Goal: Transaction & Acquisition: Book appointment/travel/reservation

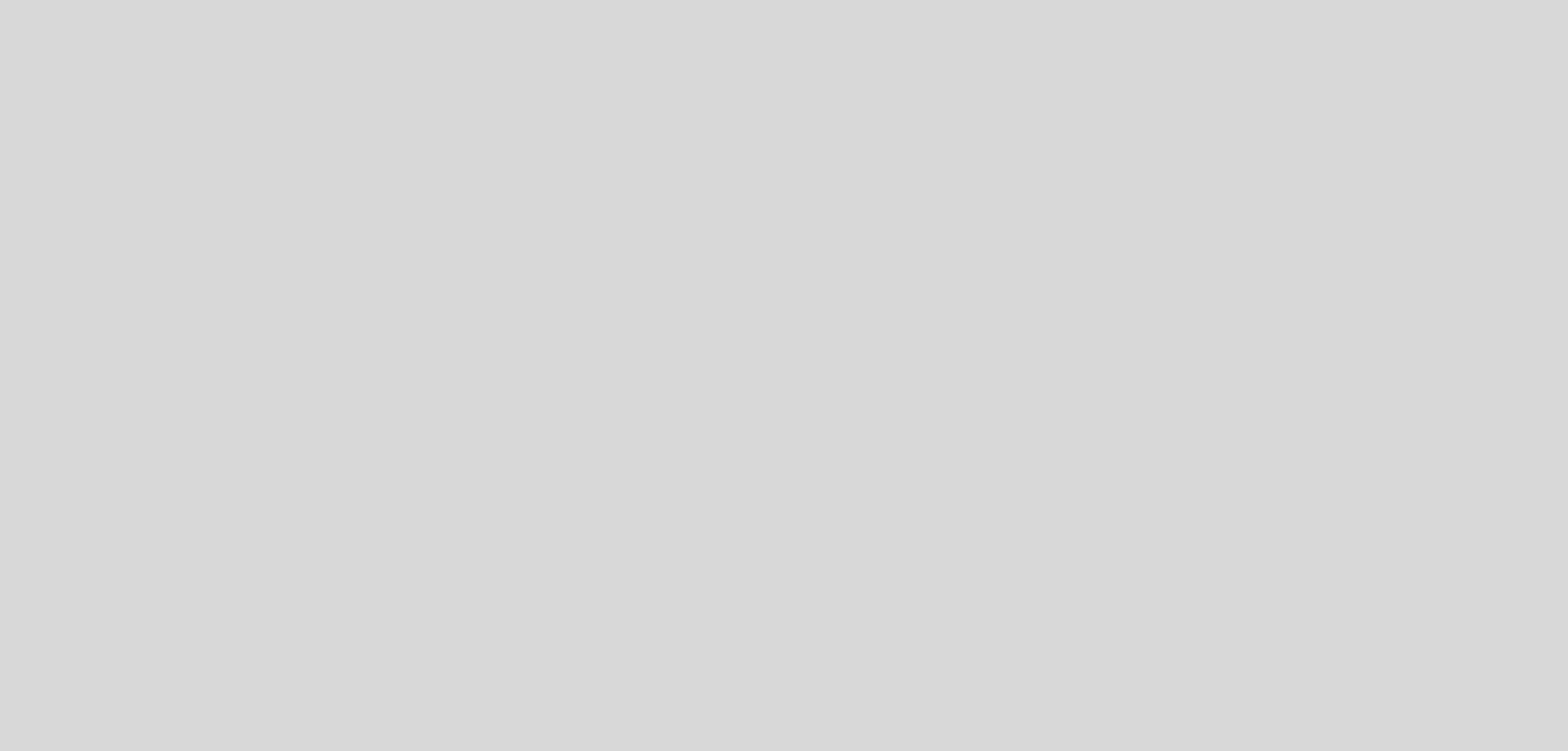
select select "es"
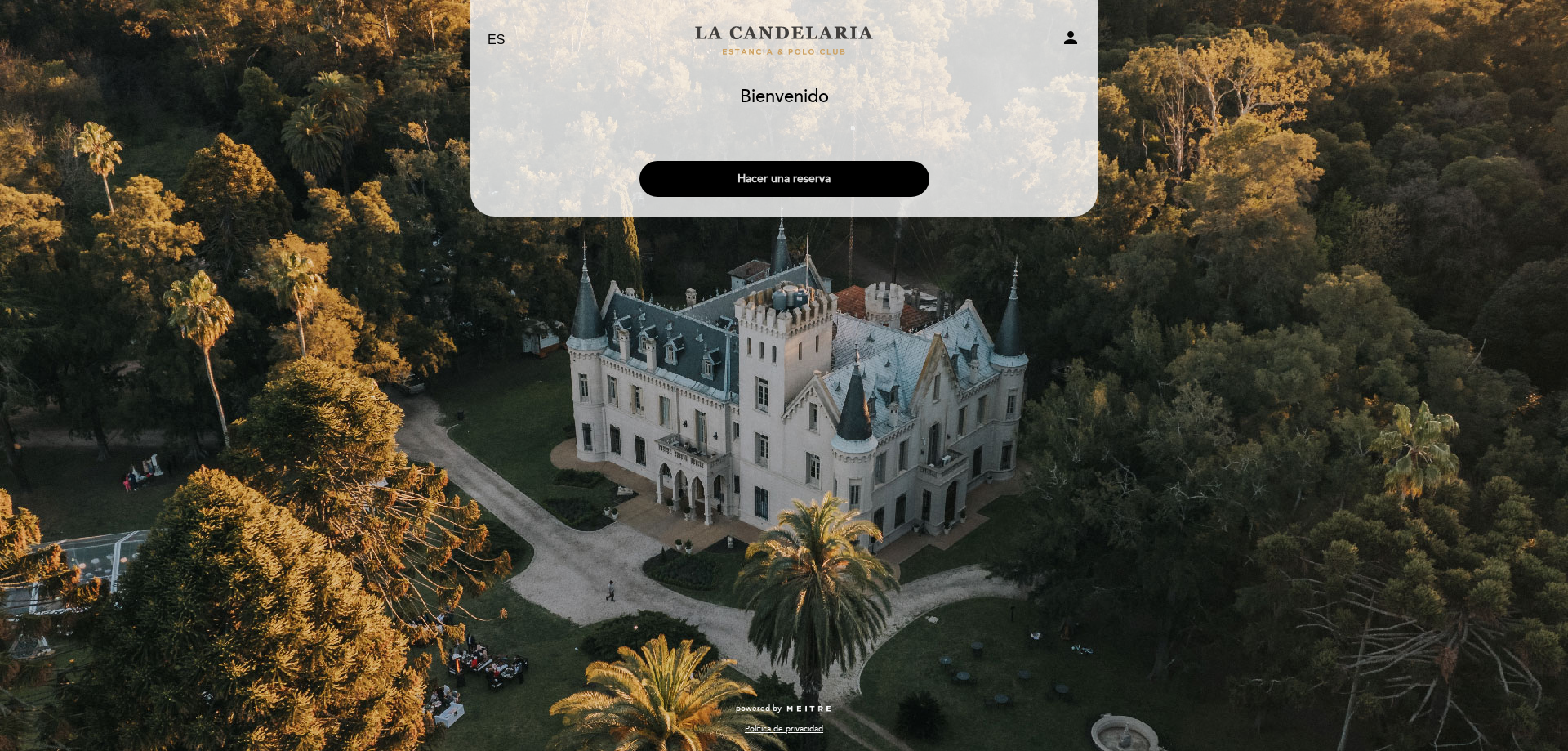
click at [803, 173] on button "Hacer una reserva" at bounding box center [784, 179] width 290 height 36
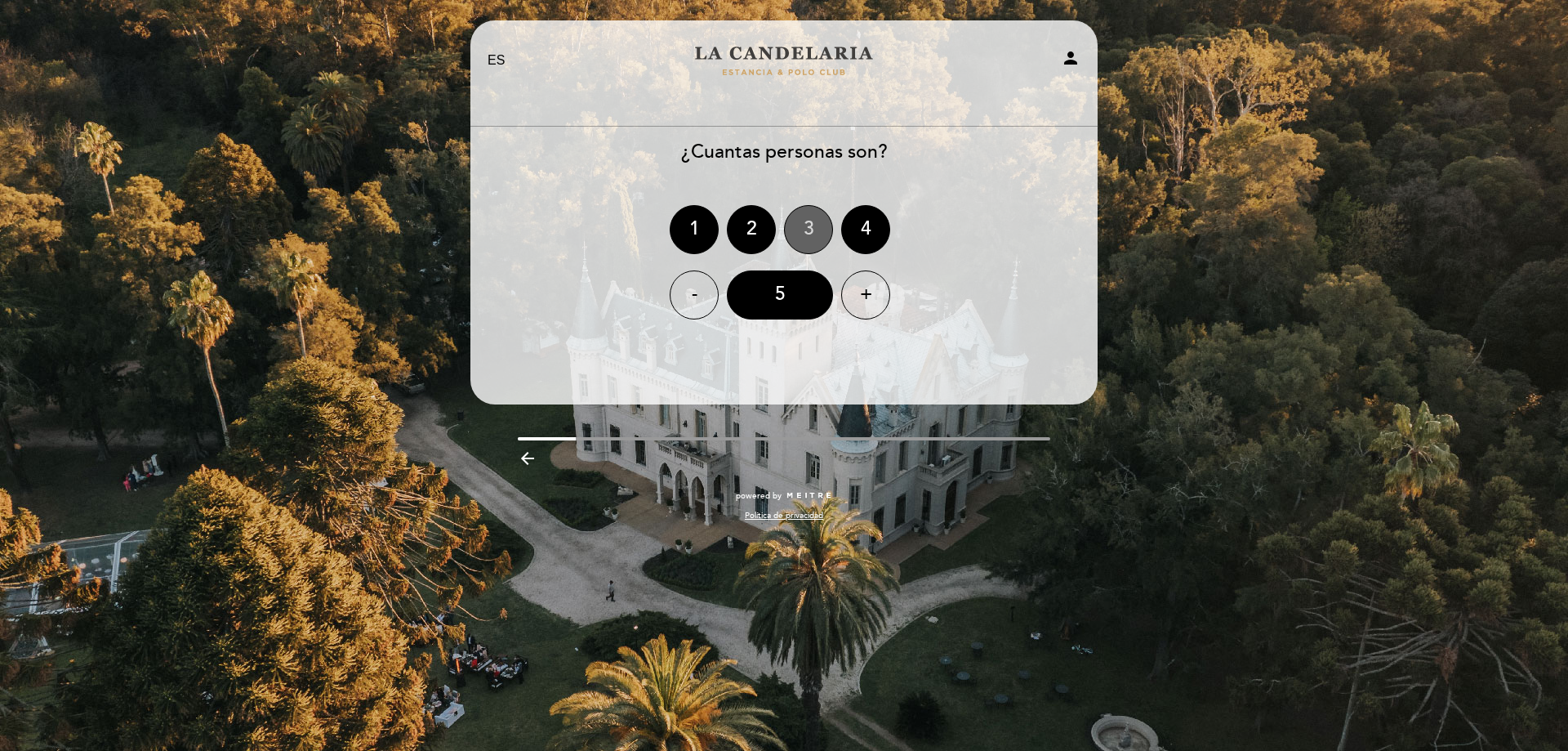
click at [820, 234] on div "3" at bounding box center [809, 229] width 49 height 49
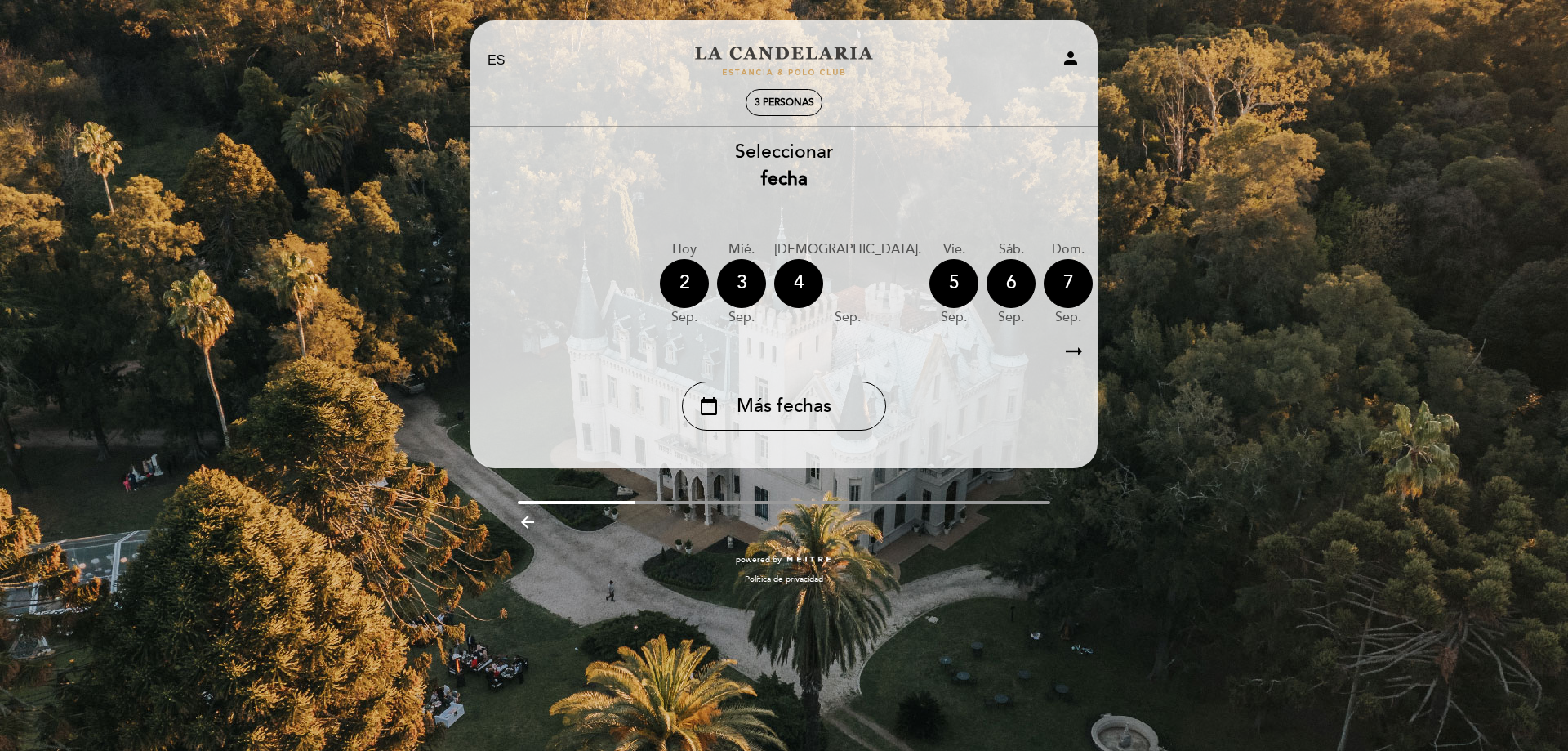
click at [1080, 353] on icon "arrow_right_alt" at bounding box center [1074, 351] width 25 height 35
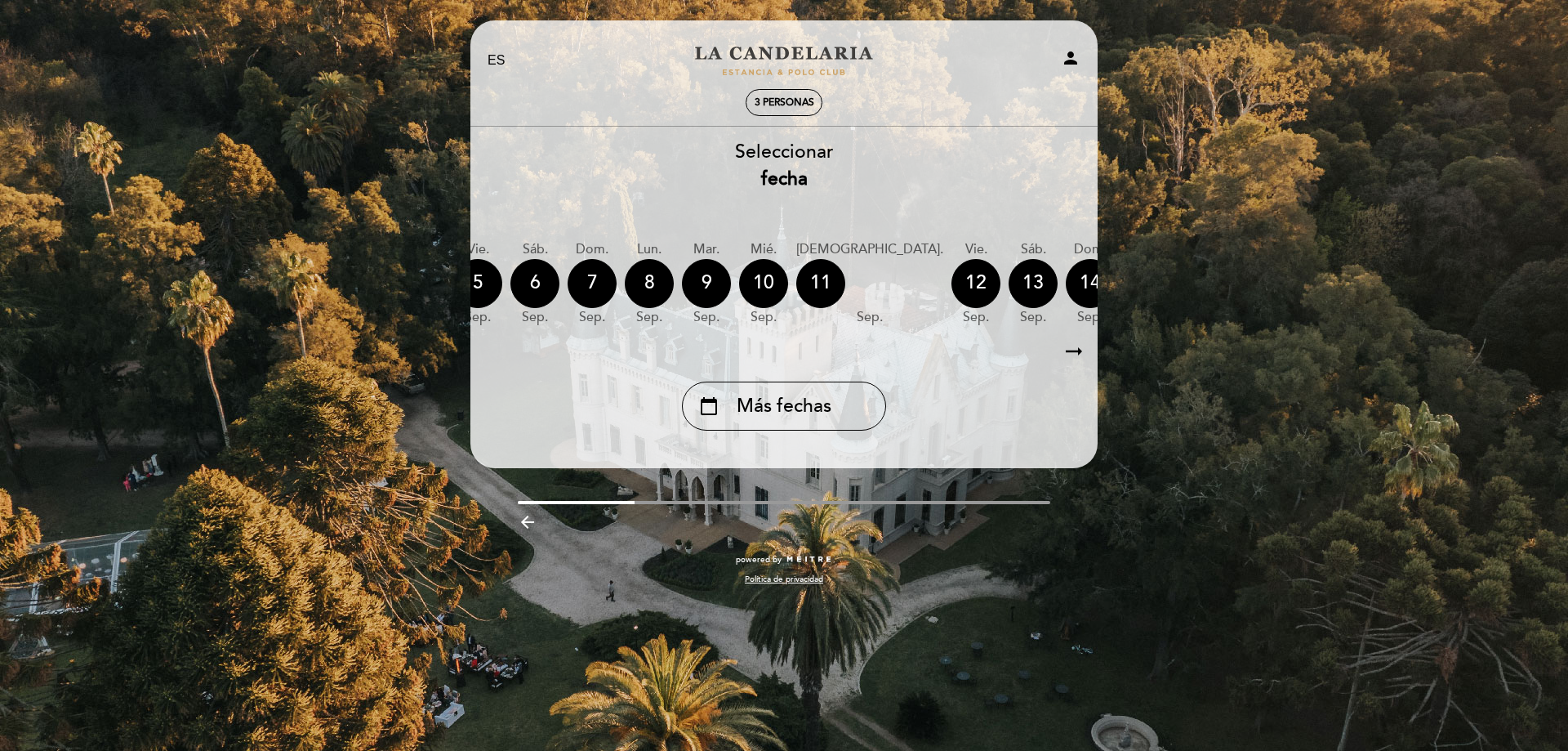
scroll to position [0, 1]
click at [1080, 353] on icon "arrow_right_alt" at bounding box center [1073, 351] width 25 height 35
click at [816, 394] on div "calendar_today Más fechas" at bounding box center [783, 406] width 204 height 49
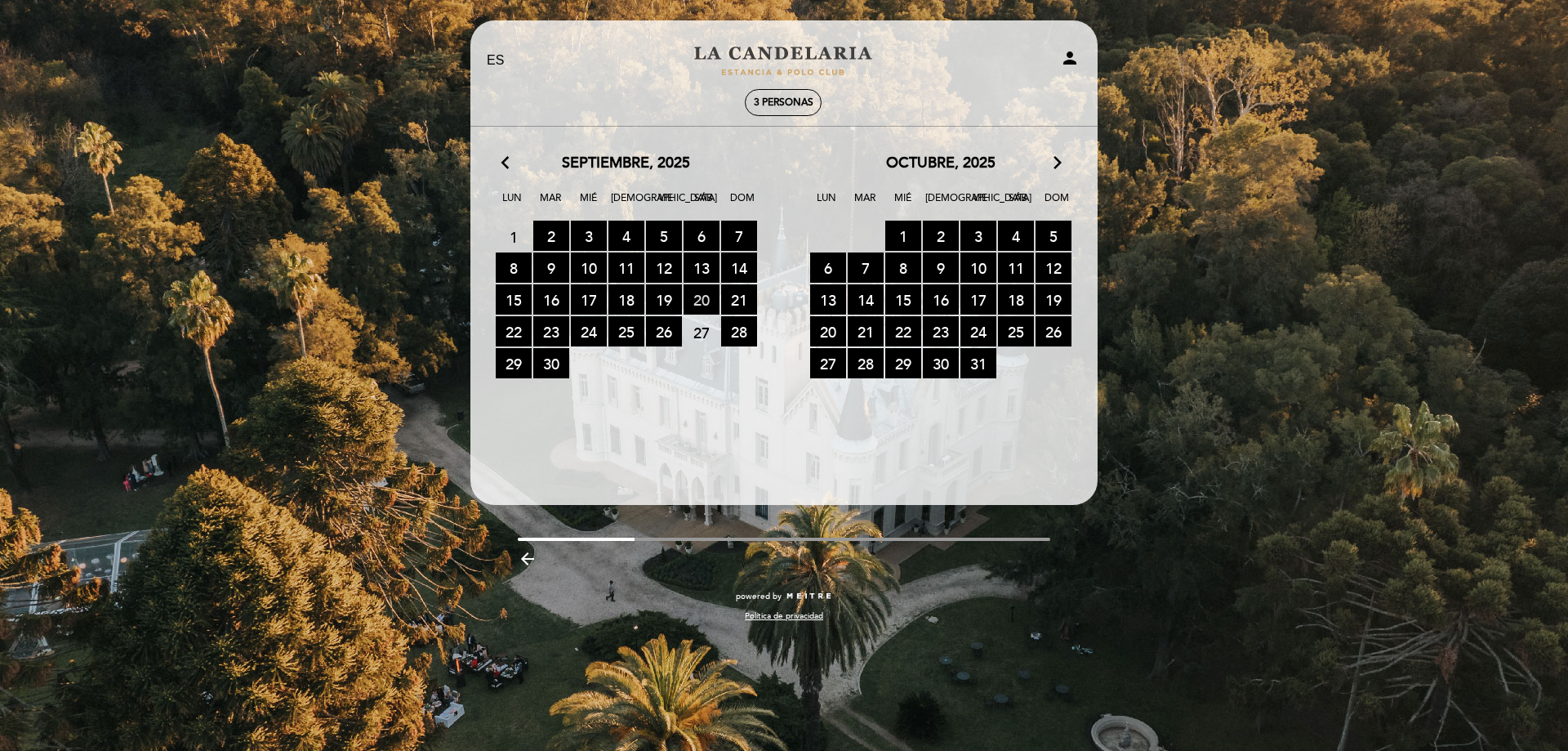
click at [706, 298] on span "20 RESERVAS DISPONIBLES" at bounding box center [701, 299] width 36 height 30
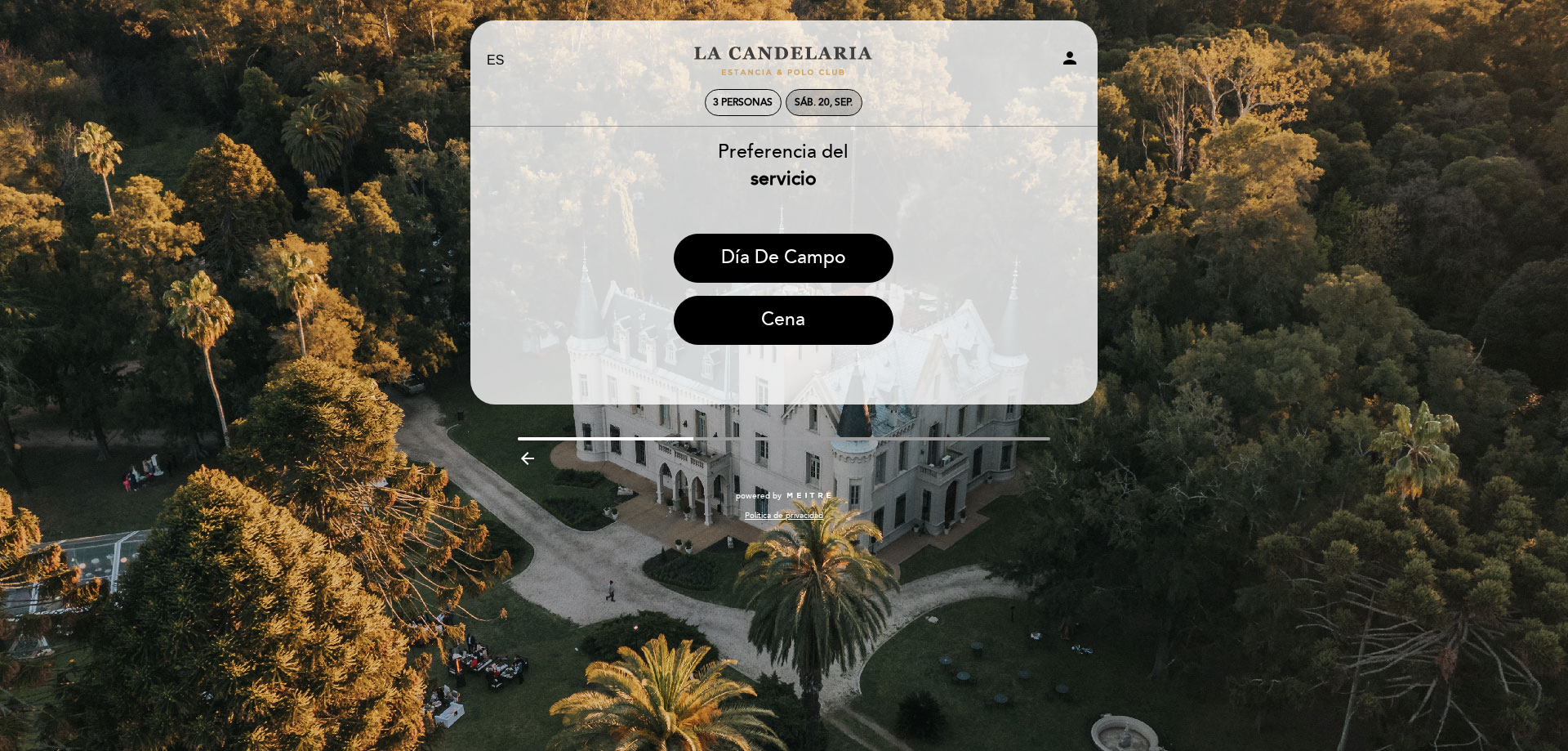
click at [829, 102] on div "sáb. 20, sep." at bounding box center [823, 102] width 58 height 12
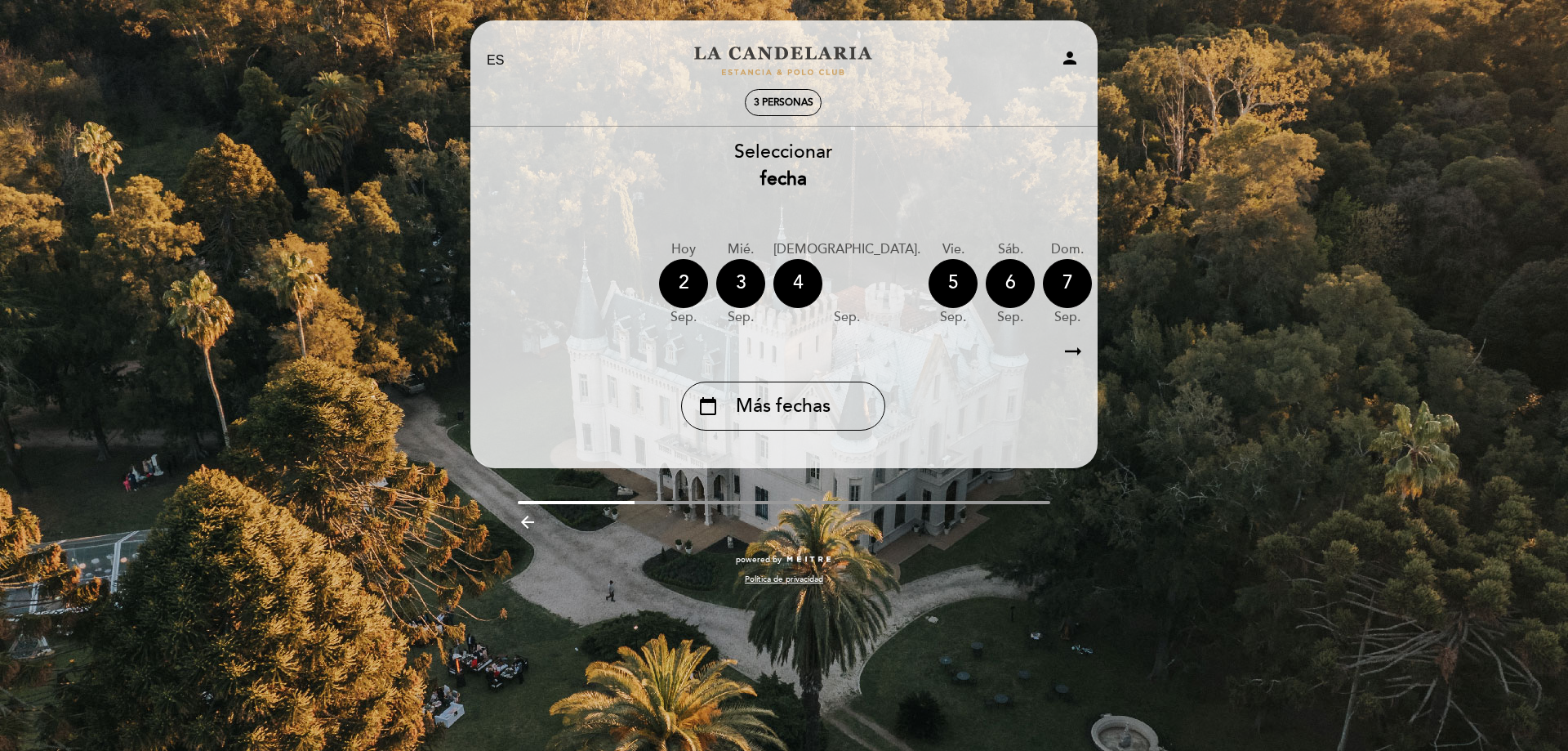
click at [1073, 350] on icon "arrow_right_alt" at bounding box center [1073, 351] width 25 height 35
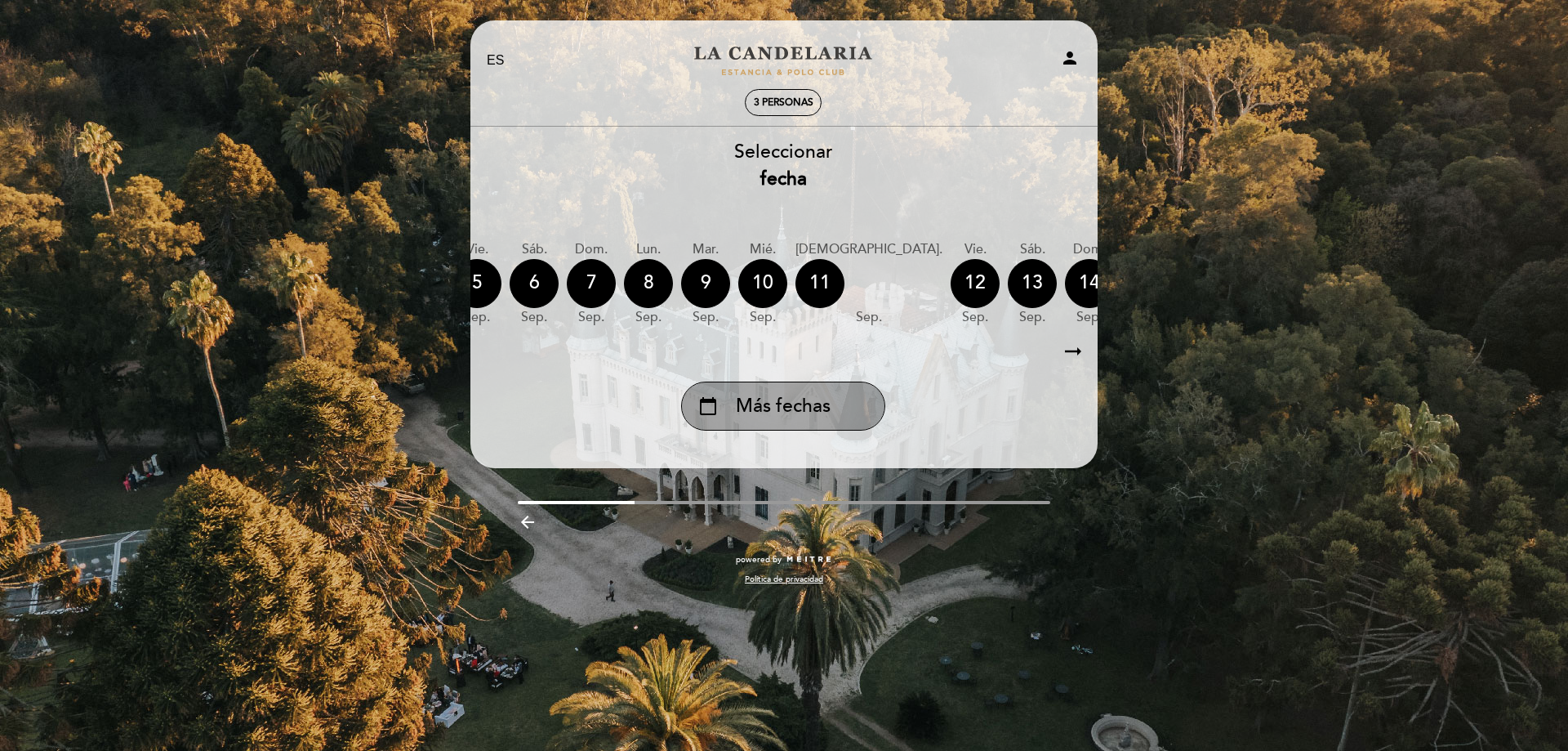
click at [805, 396] on span "Más fechas" at bounding box center [783, 406] width 95 height 27
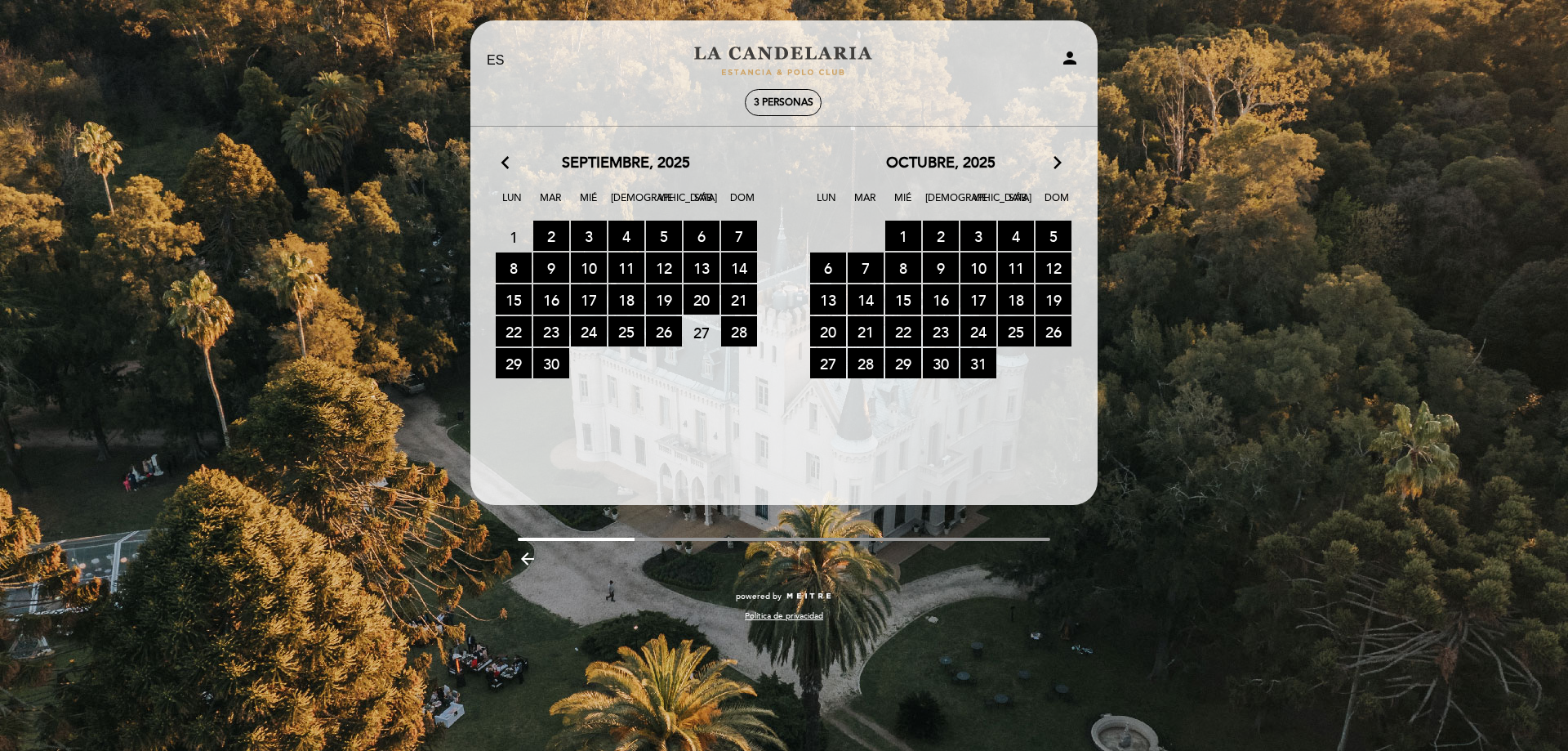
click at [682, 418] on calendar-double "arrow_back_ios septiembre, 2025 arrow_forward_ios Lun Mar Mié Jue Vie Sáb Dom 1…" at bounding box center [783, 300] width 629 height 295
click at [698, 300] on span "20 RESERVAS DISPONIBLES" at bounding box center [701, 299] width 36 height 30
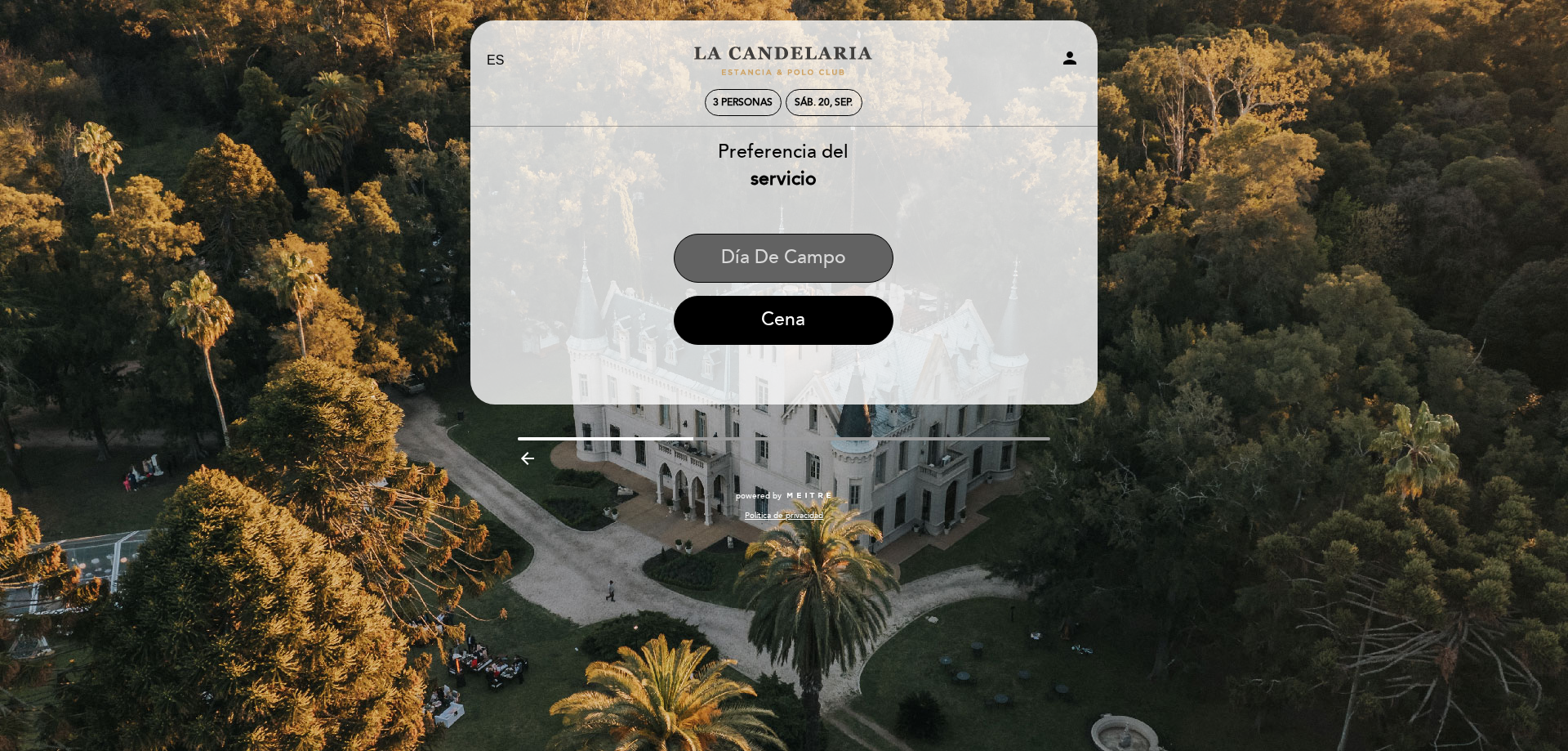
click at [810, 258] on button "Día de Campo" at bounding box center [783, 258] width 220 height 49
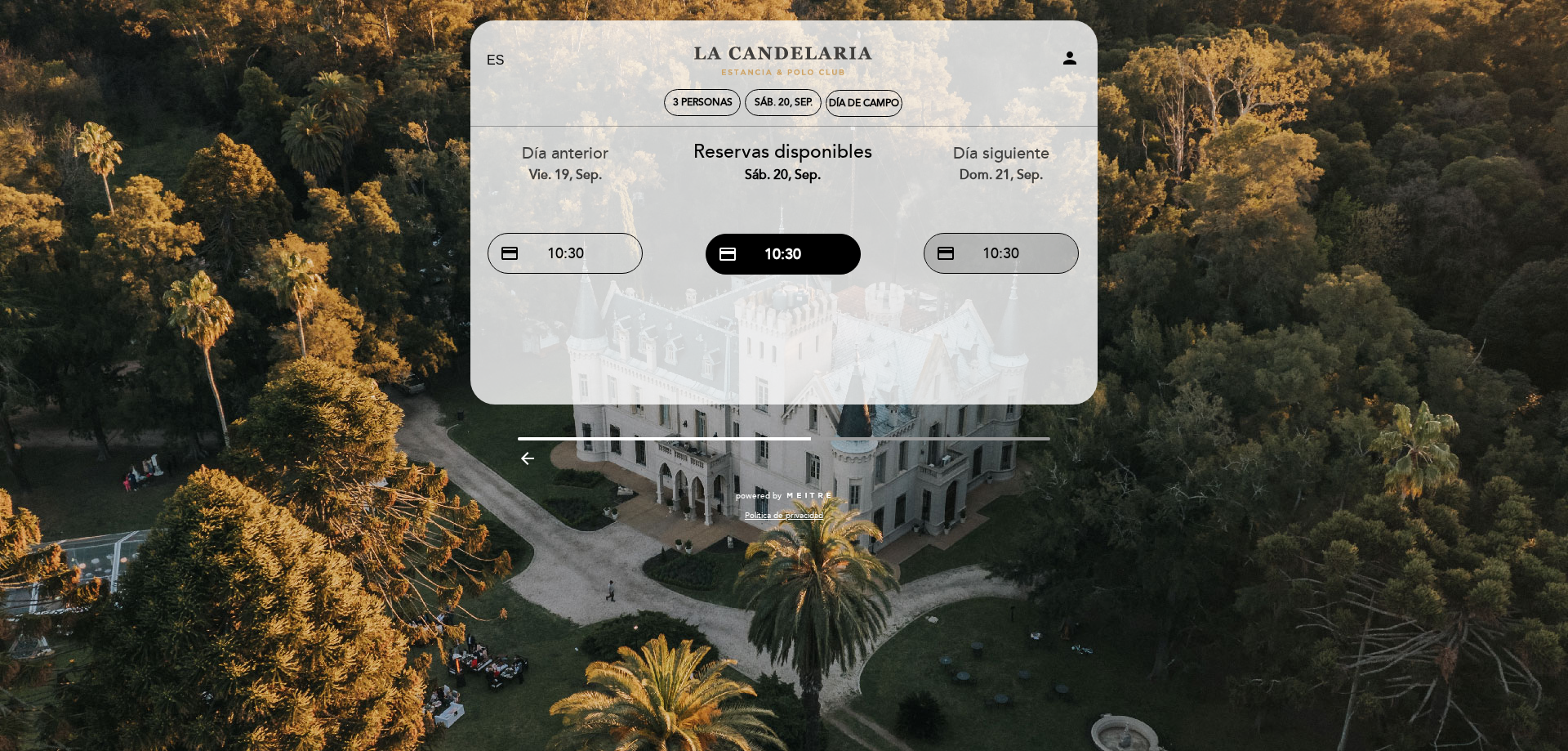
click at [1020, 245] on button "credit_card 10:30" at bounding box center [1001, 253] width 155 height 41
